Goal: Check status: Check status

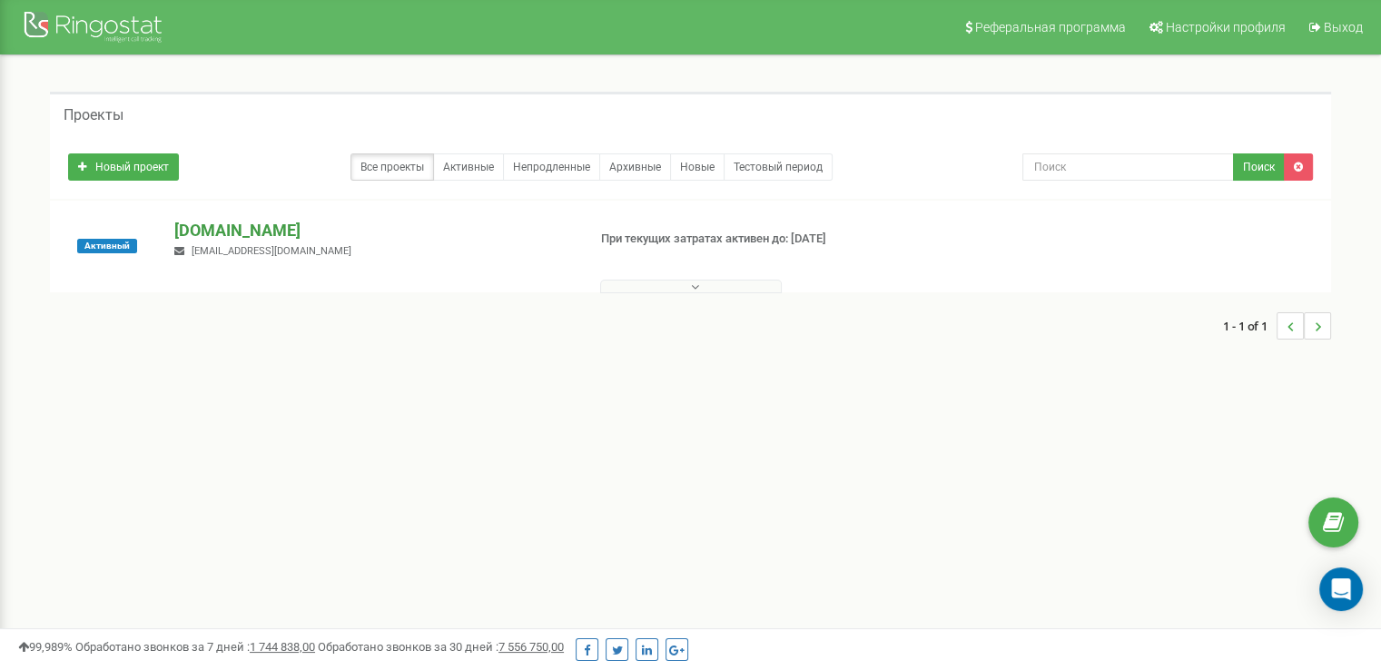
click at [292, 229] on p "[DOMAIN_NAME]" at bounding box center [372, 231] width 397 height 24
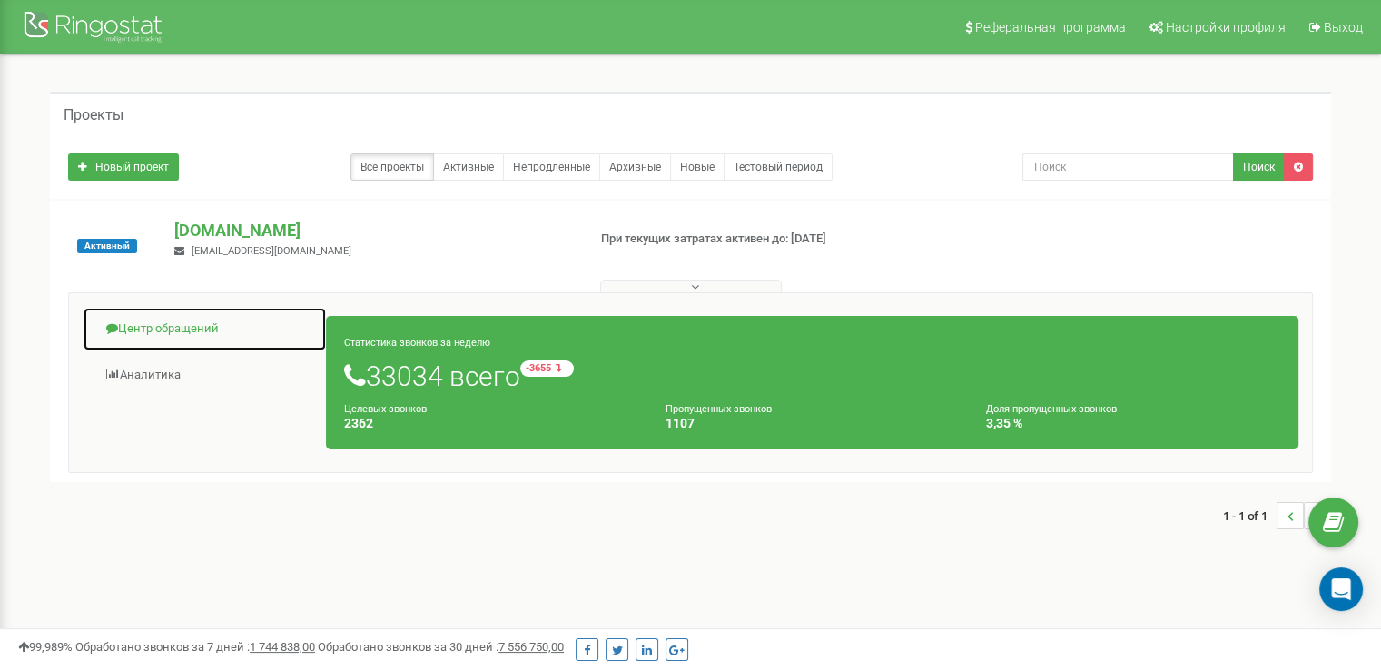
drag, startPoint x: 169, startPoint y: 342, endPoint x: 214, endPoint y: 331, distance: 46.7
click at [170, 342] on link "Центр обращений" at bounding box center [205, 329] width 244 height 45
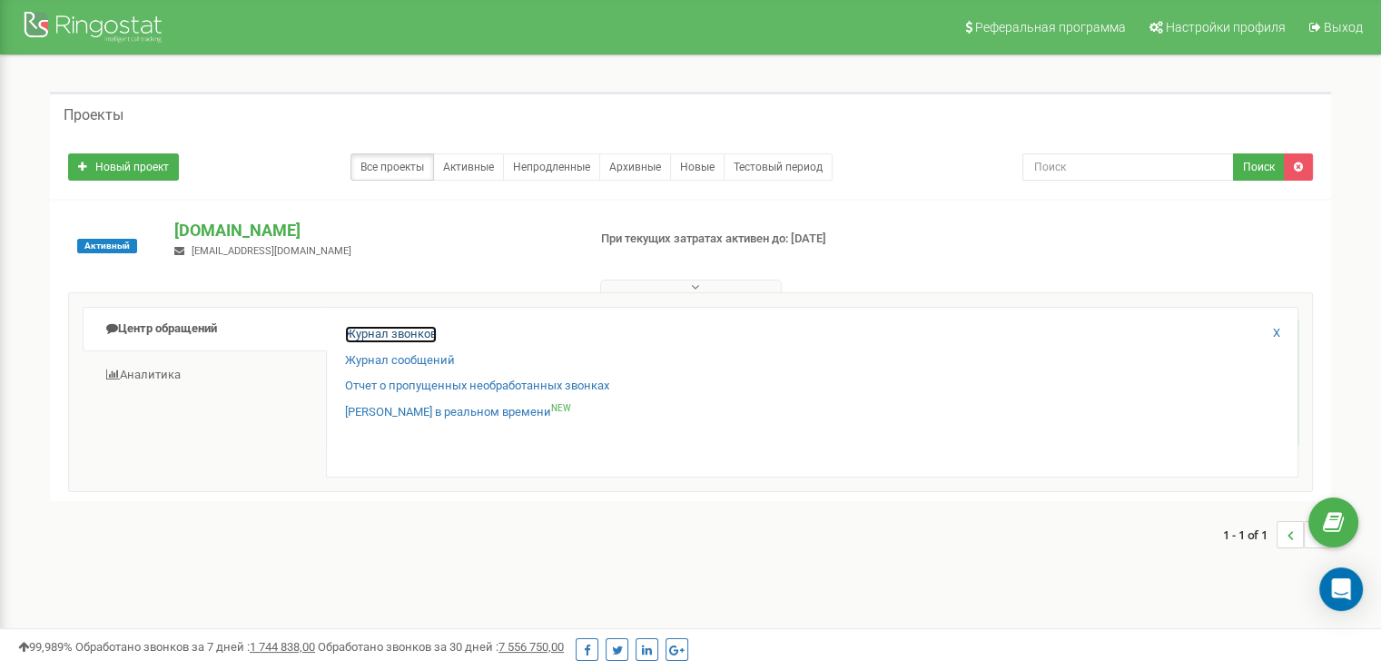
click at [349, 337] on link "Журнал звонков" at bounding box center [391, 334] width 92 height 17
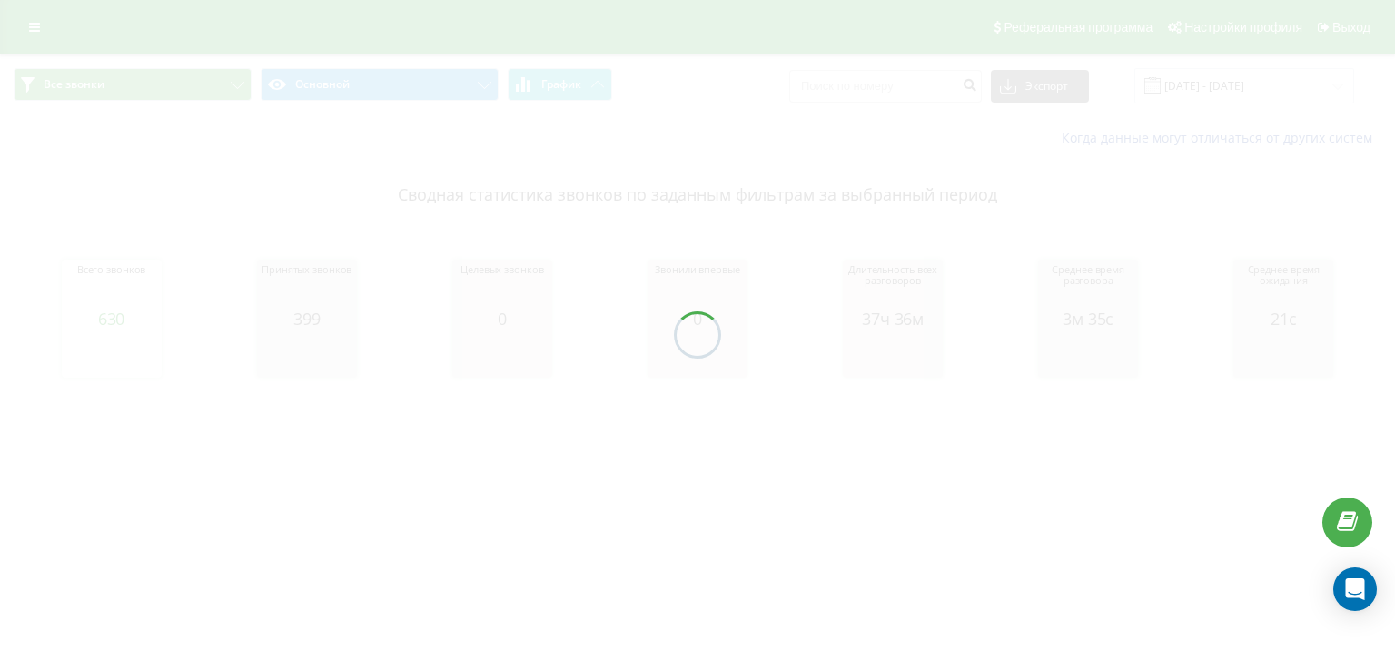
click at [1248, 86] on div at bounding box center [697, 335] width 1395 height 670
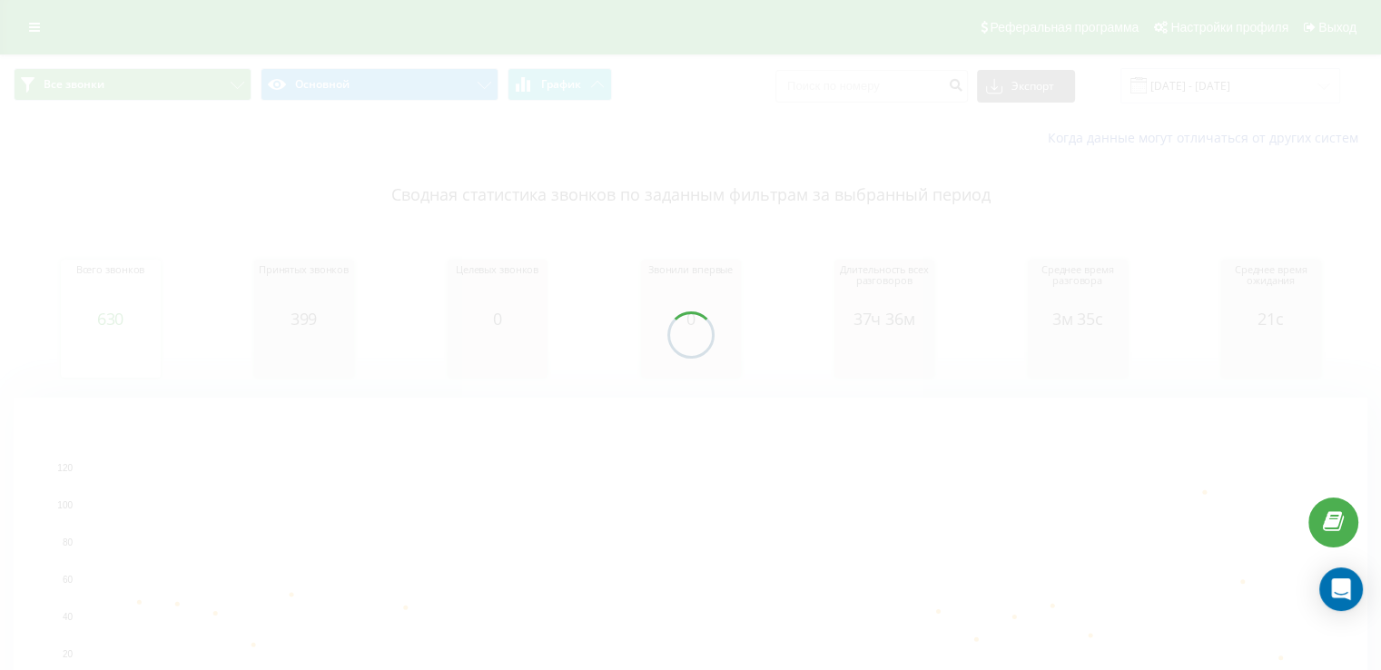
click at [1203, 103] on div at bounding box center [690, 335] width 1381 height 670
click at [1205, 94] on input "20.07.2025 - 20.08.2025" at bounding box center [1231, 85] width 220 height 35
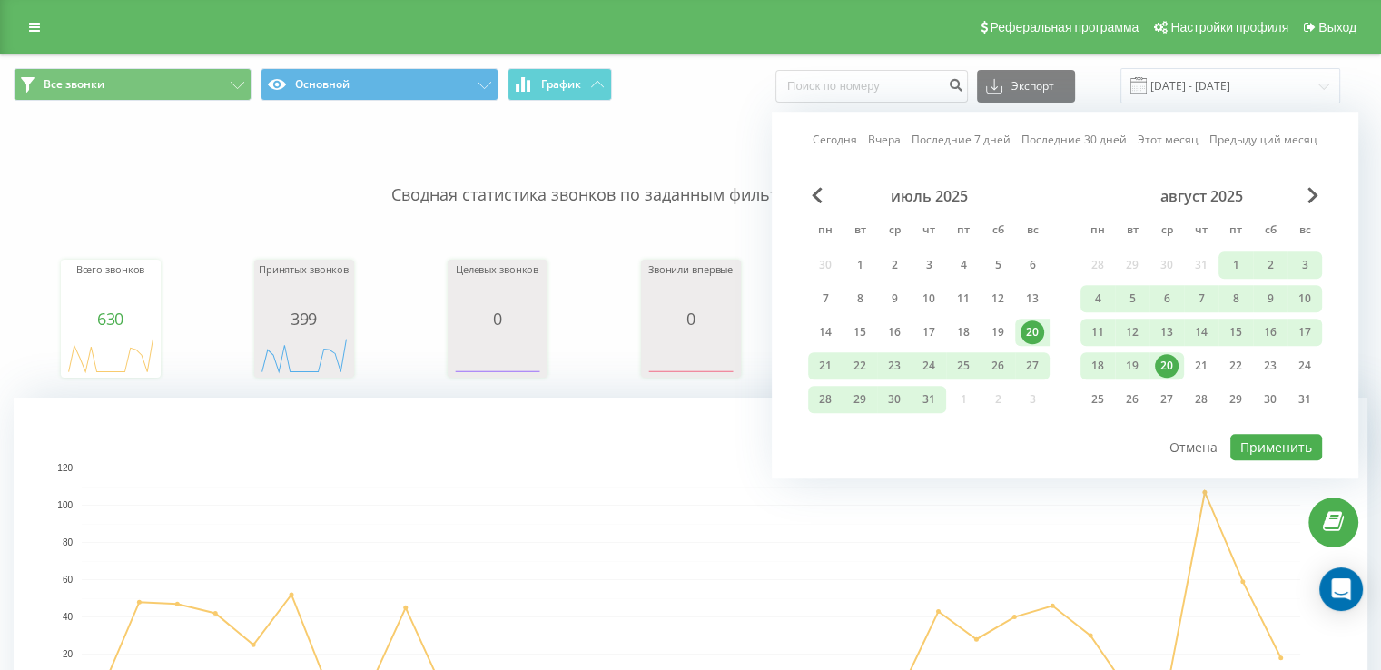
click at [1167, 366] on div "20" at bounding box center [1167, 366] width 24 height 24
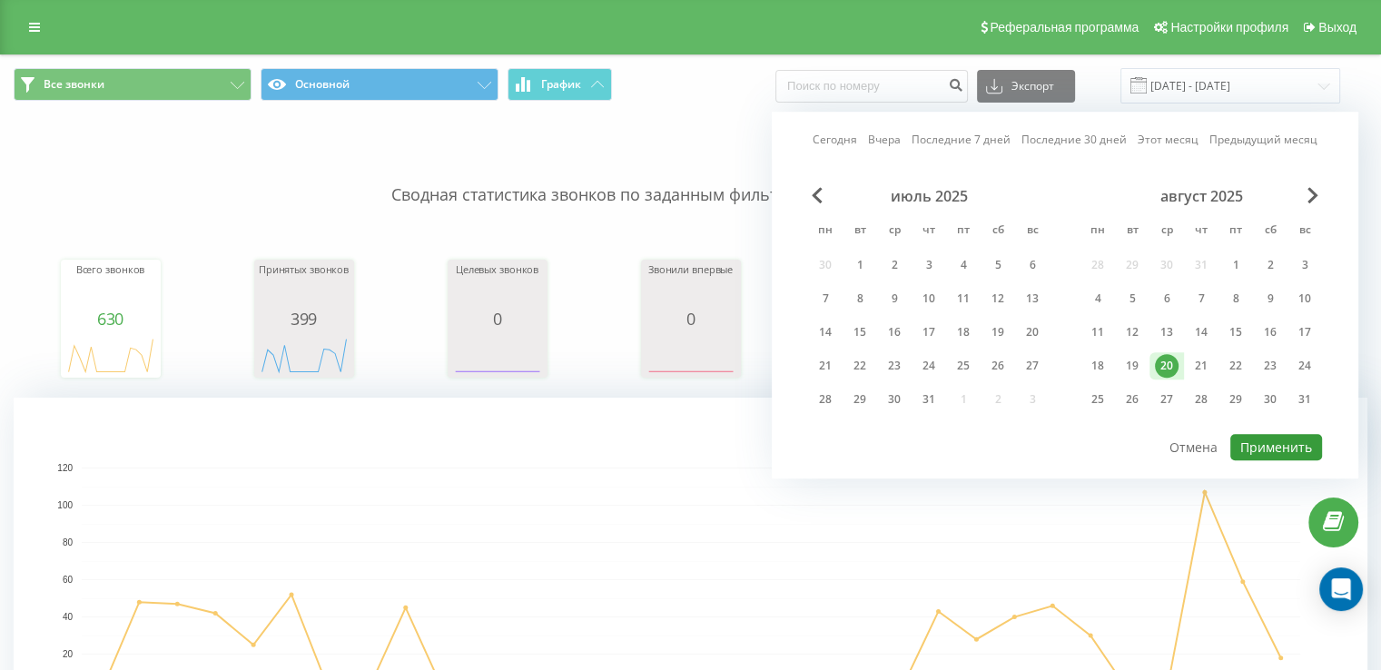
click at [1260, 444] on button "Применить" at bounding box center [1277, 447] width 92 height 26
type input "20.08.2025 - 20.08.2025"
